Goal: Information Seeking & Learning: Learn about a topic

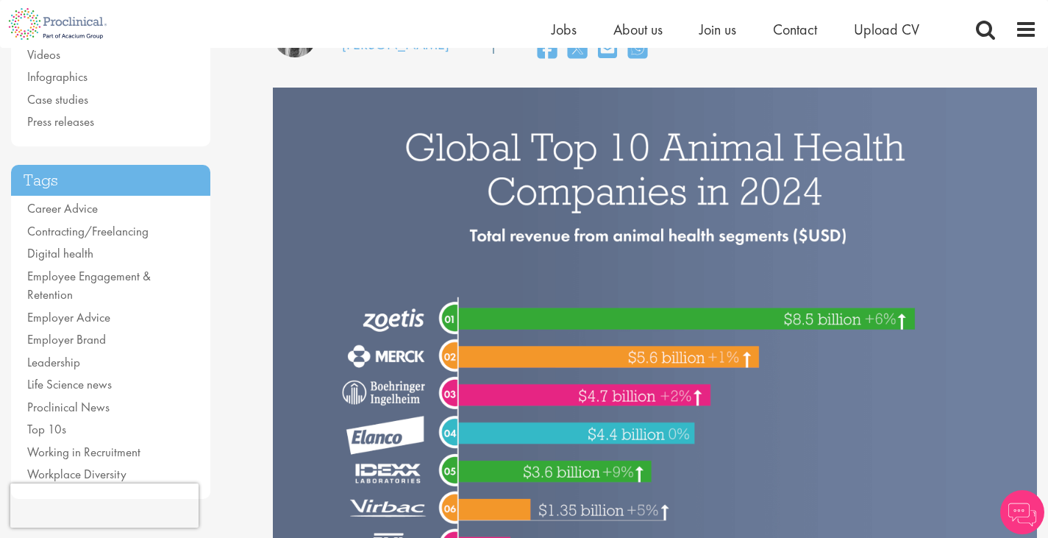
scroll to position [148, 0]
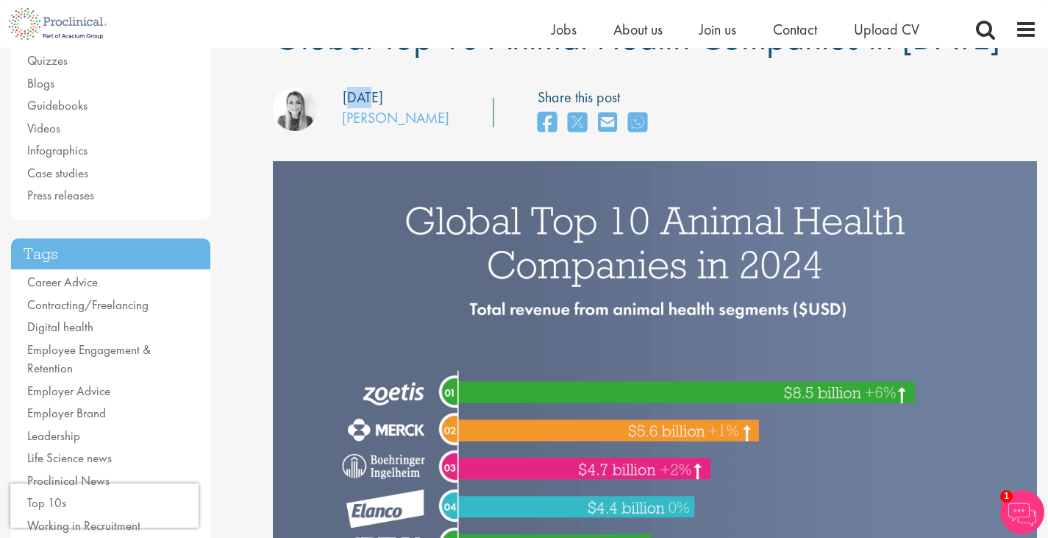
drag, startPoint x: 362, startPoint y: 92, endPoint x: 427, endPoint y: 105, distance: 66.1
click at [383, 99] on div "Posting date: [DATE]" at bounding box center [363, 97] width 40 height 21
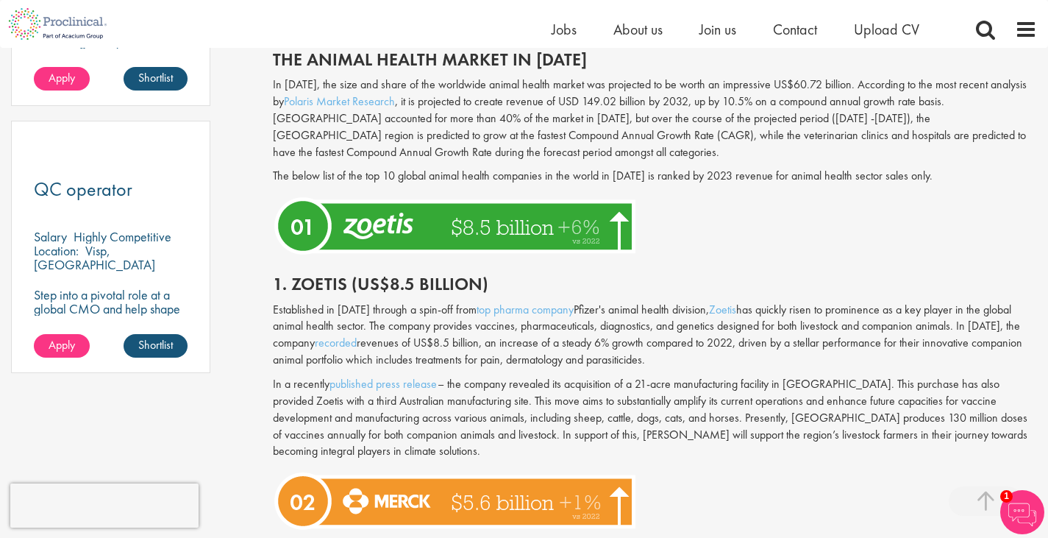
scroll to position [1178, 0]
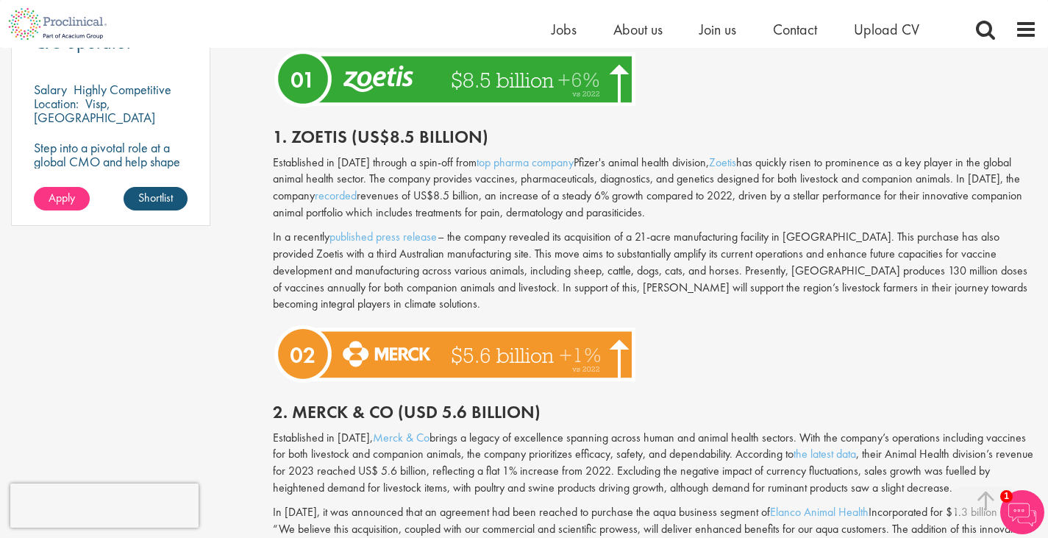
click at [744, 190] on p "Established in [DATE] through a spin-off from top pharma company Pfizer's anima…" at bounding box center [655, 187] width 764 height 67
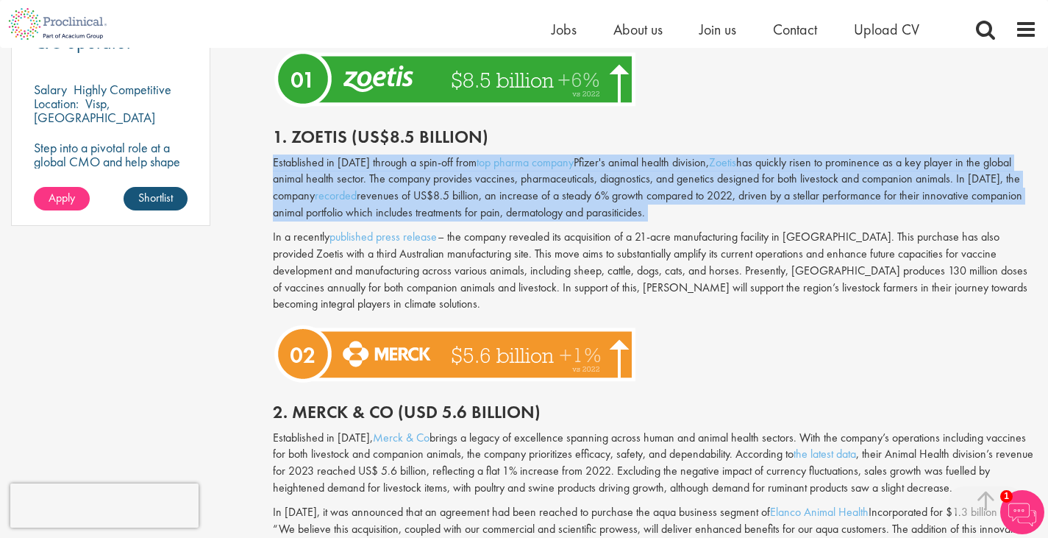
click at [744, 190] on p "Established in [DATE] through a spin-off from top pharma company Pfizer's anima…" at bounding box center [655, 187] width 764 height 67
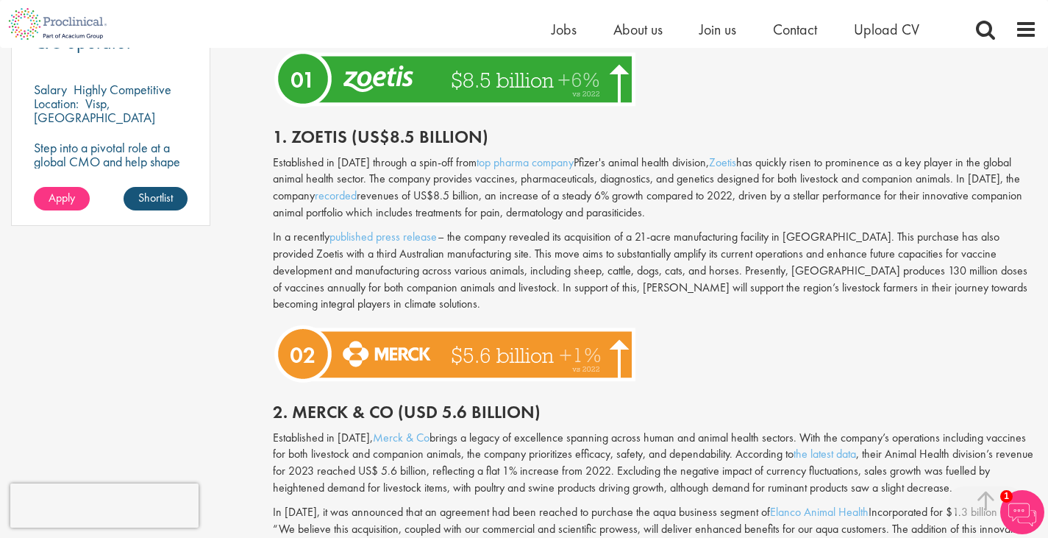
click at [817, 278] on p "In a recently published press release – the company revealed its acquisition of…" at bounding box center [655, 271] width 764 height 84
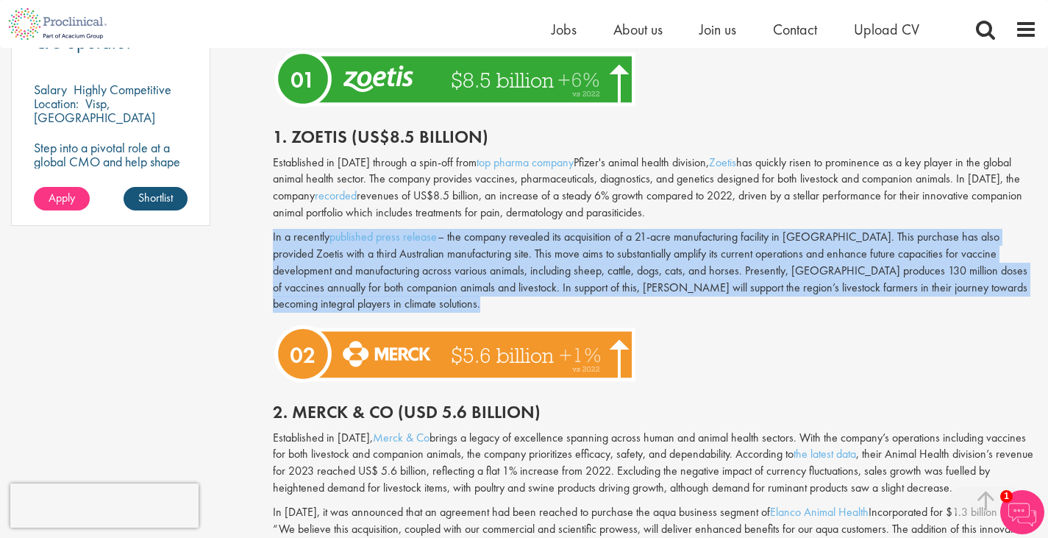
click at [817, 278] on p "In a recently published press release – the company revealed its acquisition of…" at bounding box center [655, 271] width 764 height 84
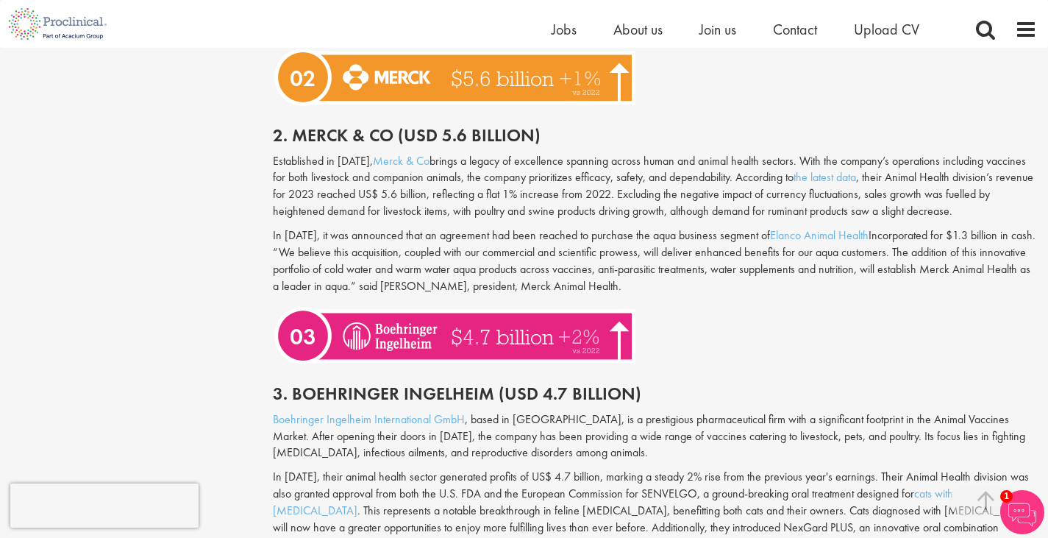
scroll to position [1472, 0]
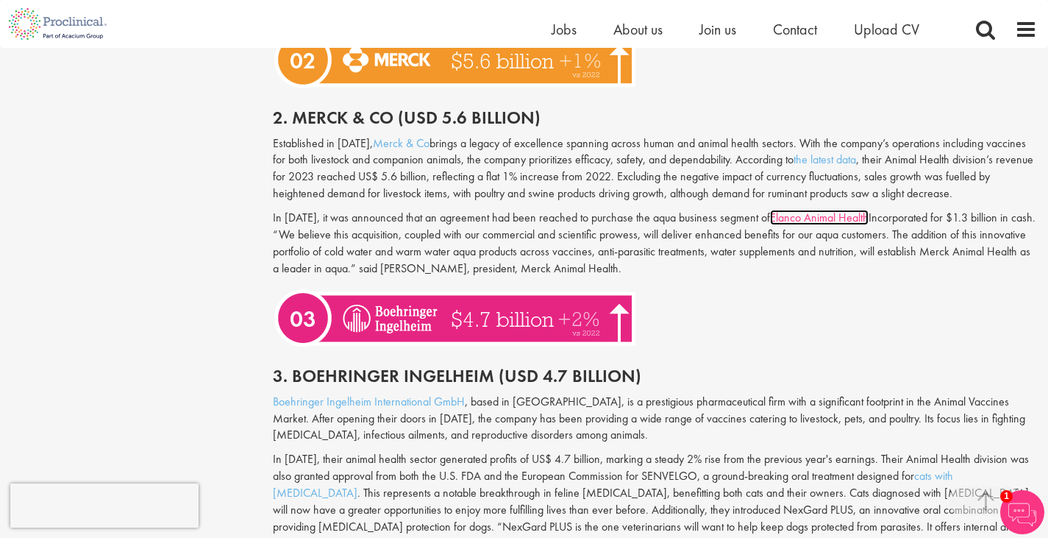
click at [816, 214] on link "Elanco Animal Health" at bounding box center [819, 217] width 99 height 15
click at [723, 177] on p "Established in [DATE], Merck & Co brings a legacy of excellence spanning across…" at bounding box center [655, 168] width 764 height 67
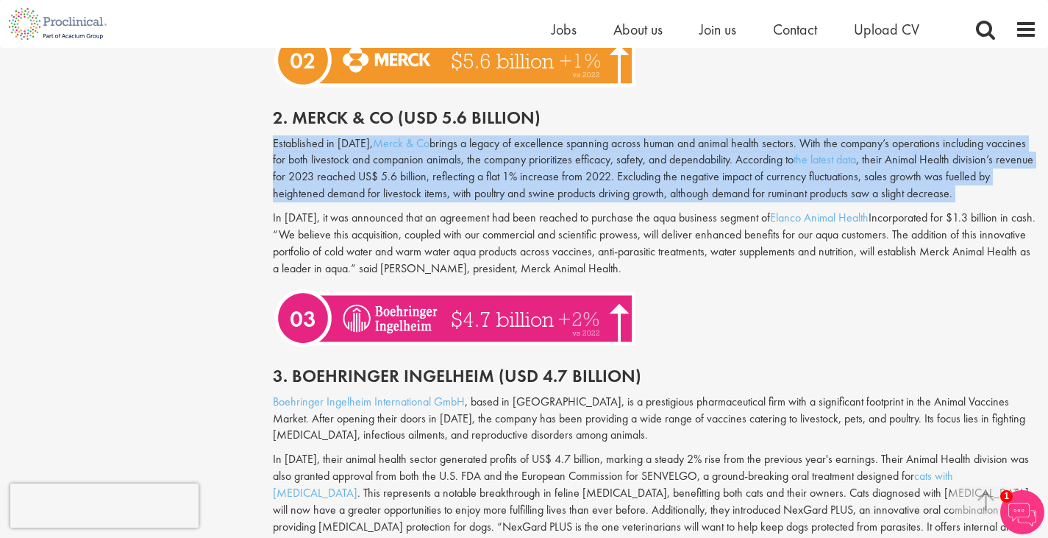
click at [723, 177] on p "Established in [DATE], Merck & Co brings a legacy of excellence spanning across…" at bounding box center [655, 168] width 764 height 67
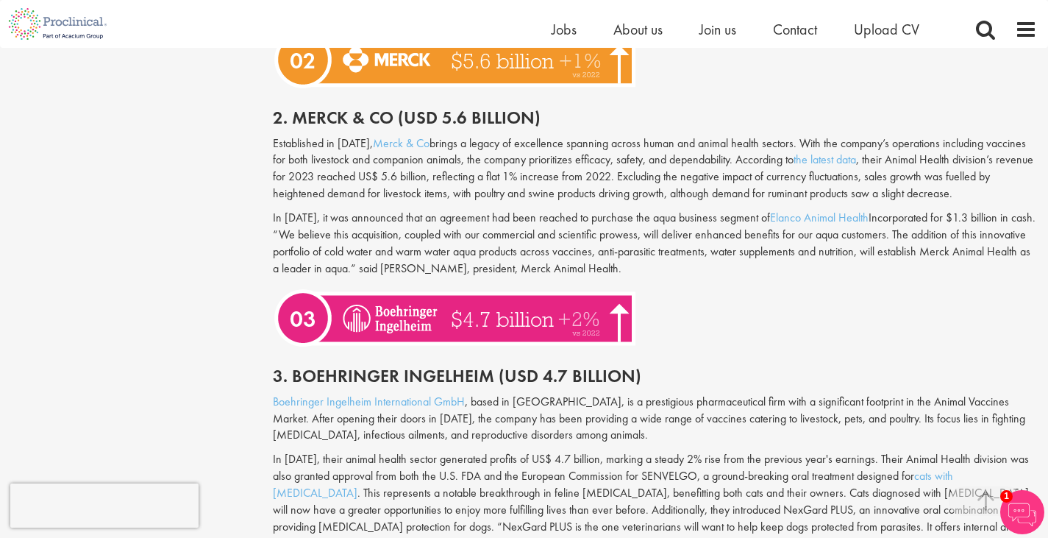
click at [718, 228] on p "In [DATE], it was announced that an agreement had been reached to purchase the …" at bounding box center [655, 243] width 764 height 67
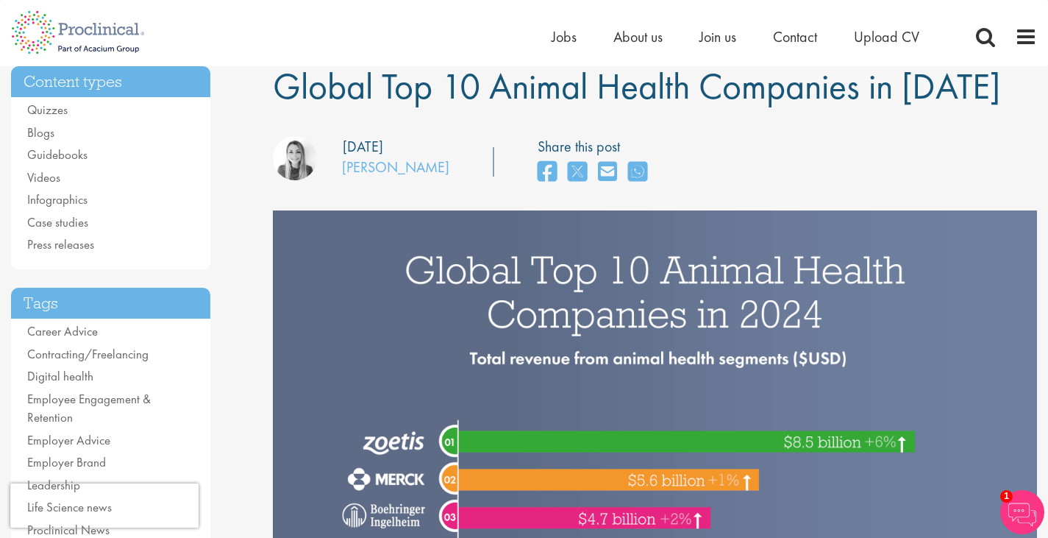
scroll to position [441, 0]
